Goal: Ask a question

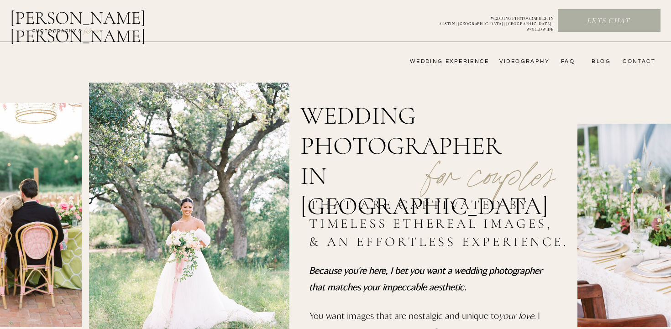
click at [535, 60] on nav "videography" at bounding box center [522, 61] width 53 height 7
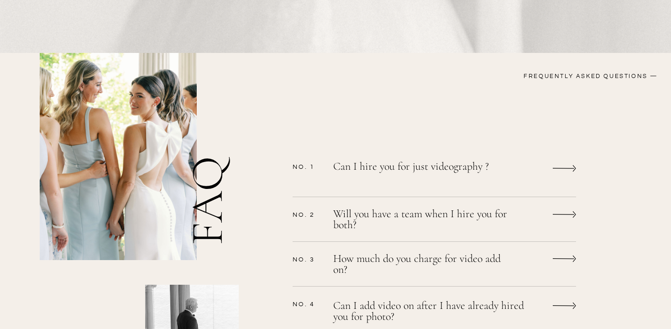
scroll to position [674, 0]
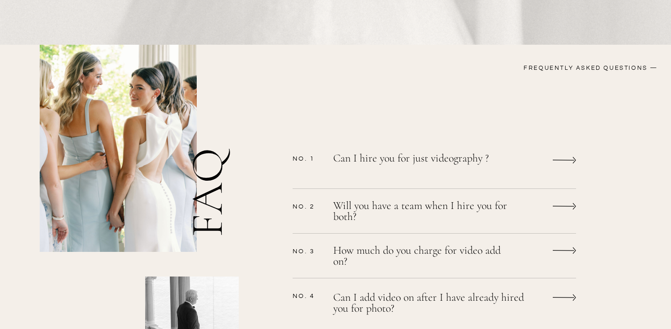
click at [370, 155] on p "Can I hire you for just videography ?" at bounding box center [422, 164] width 178 height 24
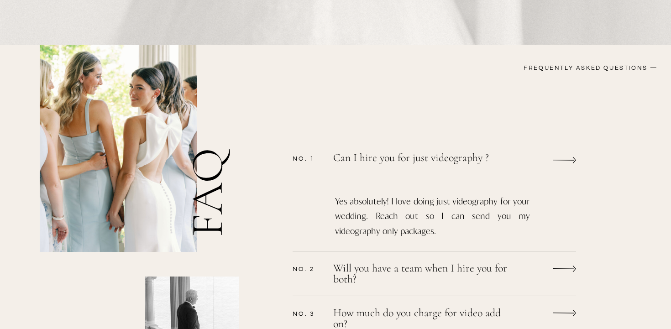
click at [370, 155] on p "Can I hire you for just videography ?" at bounding box center [423, 162] width 180 height 21
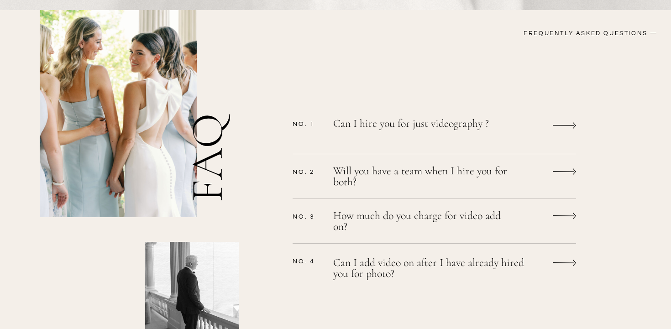
scroll to position [765, 0]
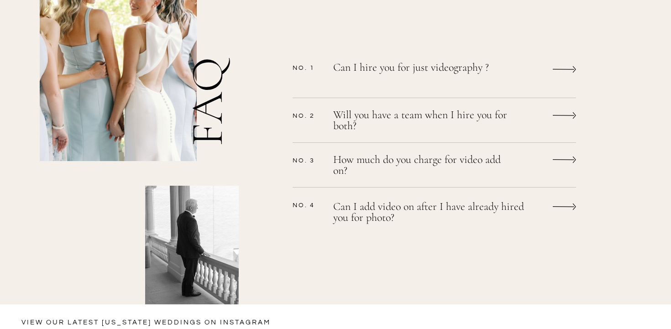
click at [336, 169] on p "How much do you charge for video add on?" at bounding box center [422, 166] width 178 height 24
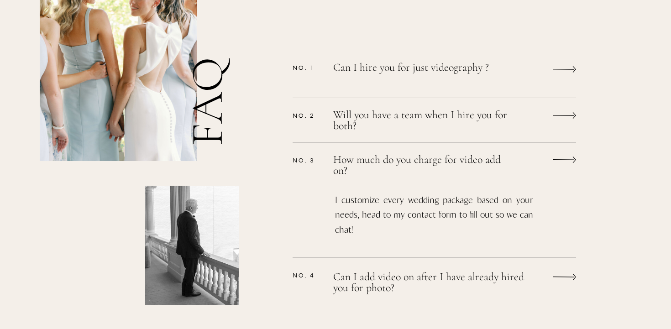
click at [336, 169] on p "How much do you charge for video add on?" at bounding box center [422, 165] width 178 height 22
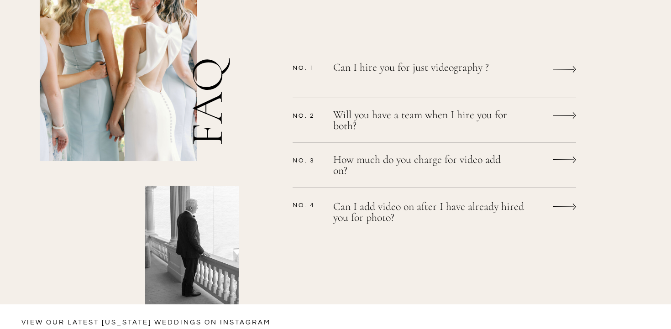
click at [336, 169] on p "How much do you charge for video add on?" at bounding box center [422, 166] width 178 height 24
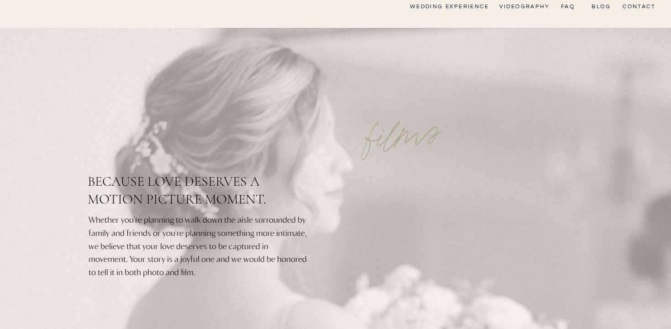
scroll to position [0, 0]
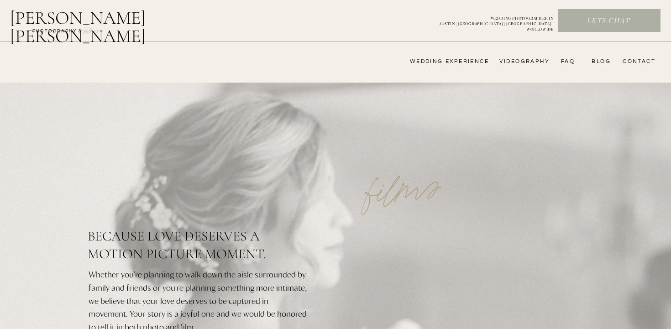
click at [637, 61] on nav "CONTACT" at bounding box center [638, 61] width 36 height 7
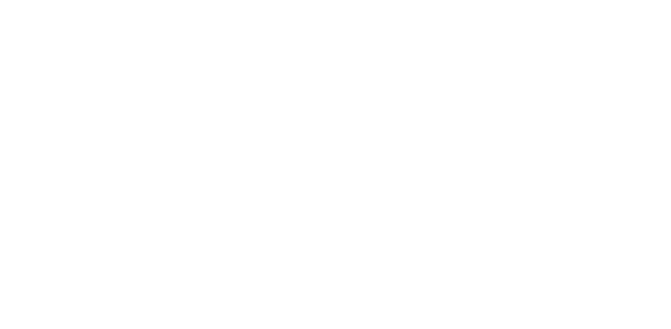
scroll to position [476, 0]
